Goal: Transaction & Acquisition: Obtain resource

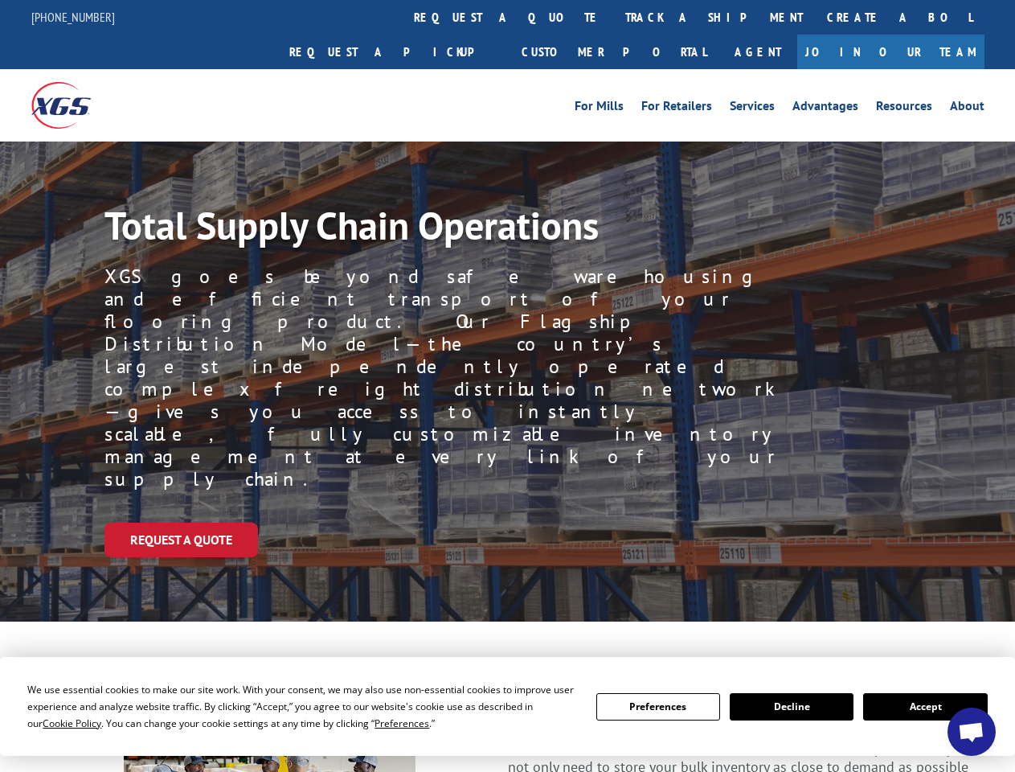
click at [507, 522] on div "Request a Quote" at bounding box center [559, 539] width 911 height 35
click at [56, 723] on span "Cookie Policy" at bounding box center [72, 723] width 59 height 14
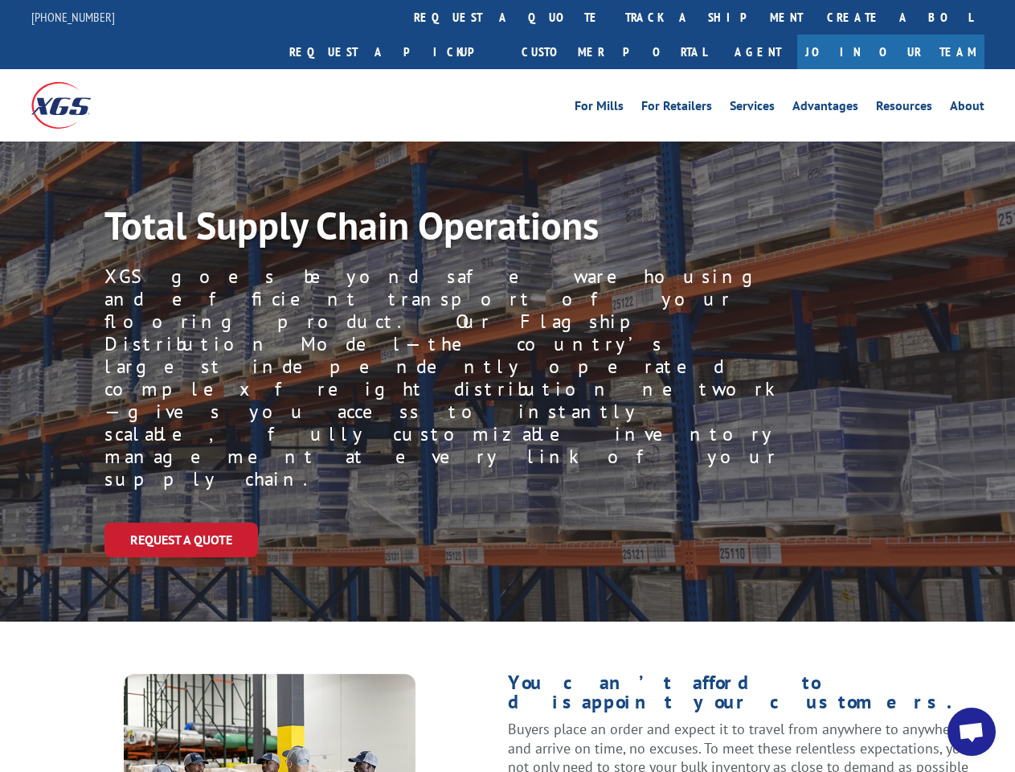
click at [507, 522] on div "Request a Quote" at bounding box center [559, 539] width 911 height 35
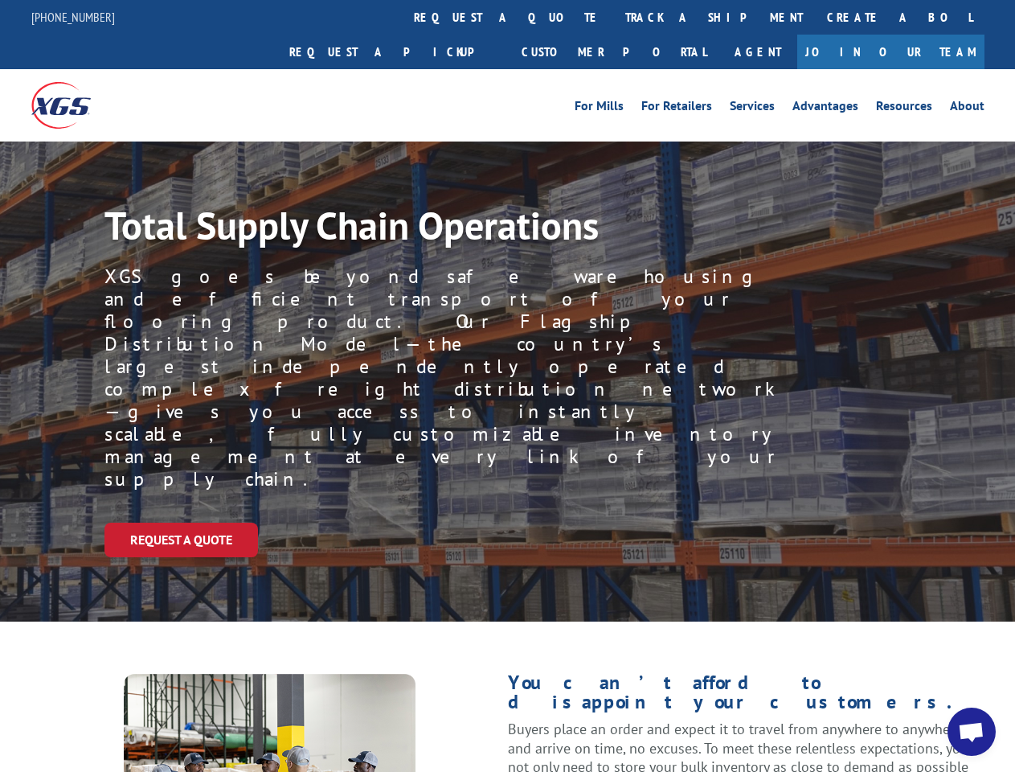
click at [613, 17] on link "track a shipment" at bounding box center [714, 17] width 202 height 35
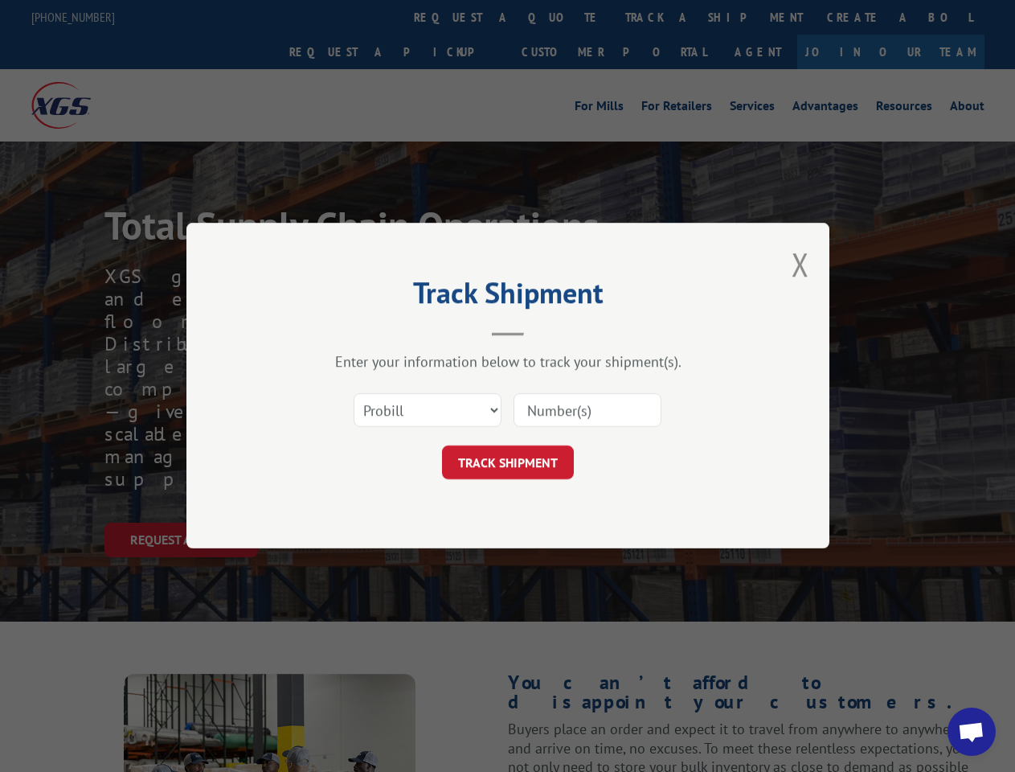
click at [561, 17] on div "Track Shipment Enter your information below to track your shipment(s). Select c…" at bounding box center [507, 386] width 1015 height 772
click at [662, 17] on div "Track Shipment Enter your information below to track your shipment(s). Select c…" at bounding box center [507, 386] width 1015 height 772
